Goal: Task Accomplishment & Management: Manage account settings

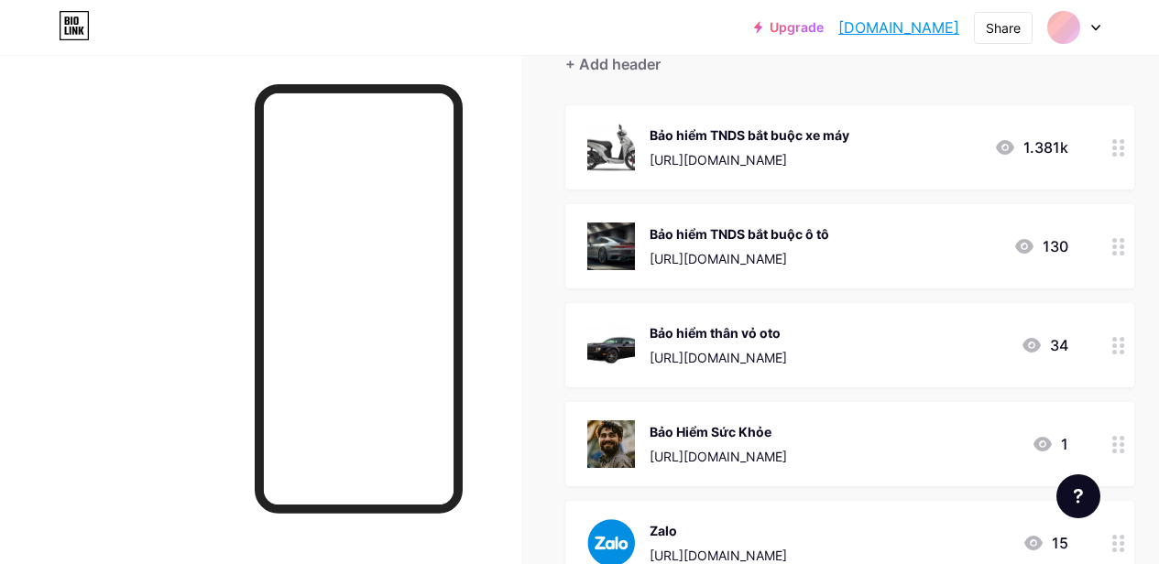
scroll to position [275, 0]
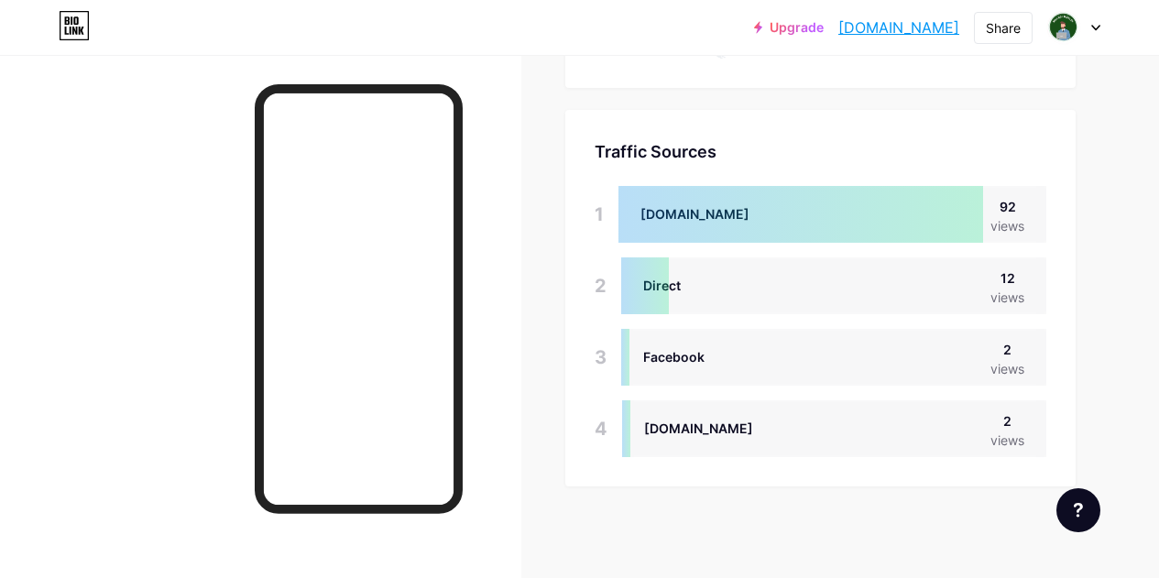
scroll to position [1082, 0]
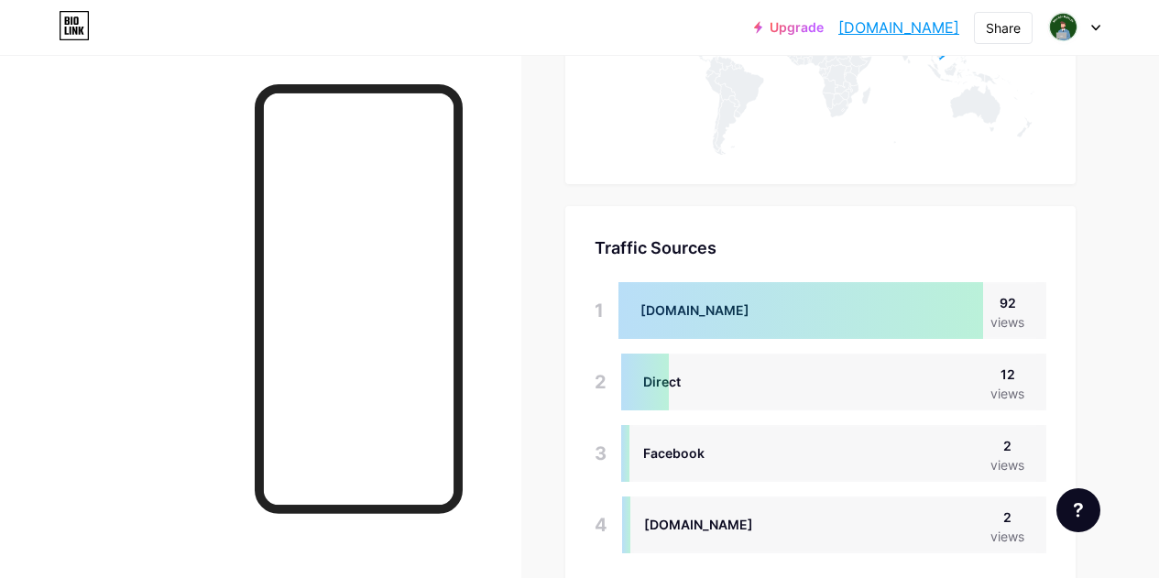
scroll to position [1449, 0]
